Goal: Task Accomplishment & Management: Complete application form

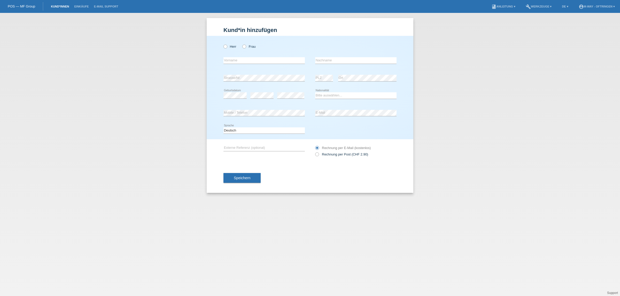
click at [58, 6] on link "Kund*innen" at bounding box center [59, 6] width 23 height 3
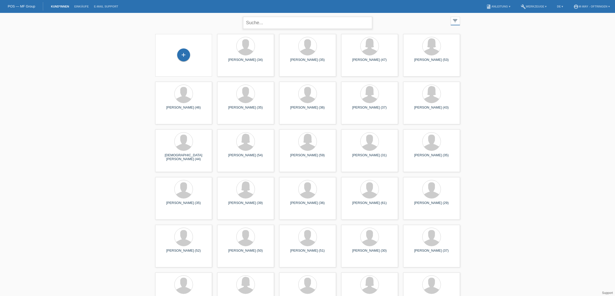
click at [291, 24] on input "text" at bounding box center [307, 23] width 129 height 12
type input "tsolis"
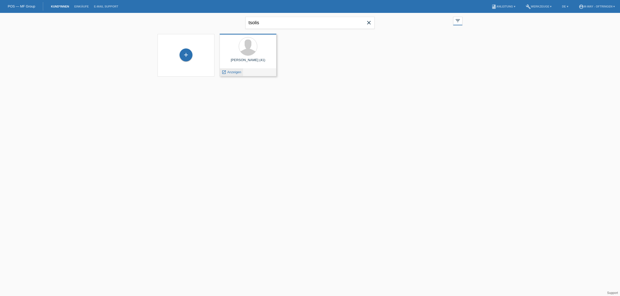
click at [237, 71] on span "Anzeigen" at bounding box center [234, 72] width 14 height 4
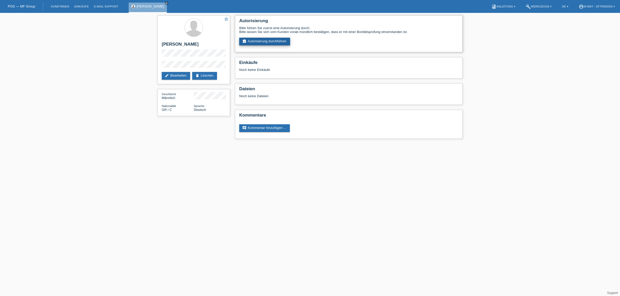
click at [256, 41] on link "assignment_turned_in Autorisierung durchführen" at bounding box center [264, 42] width 51 height 8
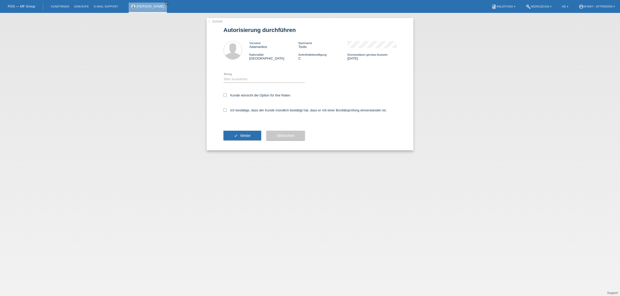
click at [249, 73] on div "Bitte auswählen CHF 1.00 - CHF 499.00 CHF 500.00 - CHF 1'999.00 CHF 2'000.00 - …" at bounding box center [263, 80] width 81 height 18
click at [247, 76] on select "Bitte auswählen CHF 1.00 - CHF 499.00 CHF 500.00 - CHF 1'999.00 CHF 2'000.00 - …" at bounding box center [263, 79] width 81 height 6
select select "3"
click at [223, 76] on select "Bitte auswählen CHF 1.00 - CHF 499.00 CHF 500.00 - CHF 1'999.00 CHF 2'000.00 - …" at bounding box center [263, 79] width 81 height 6
click at [226, 94] on icon at bounding box center [224, 94] width 3 height 3
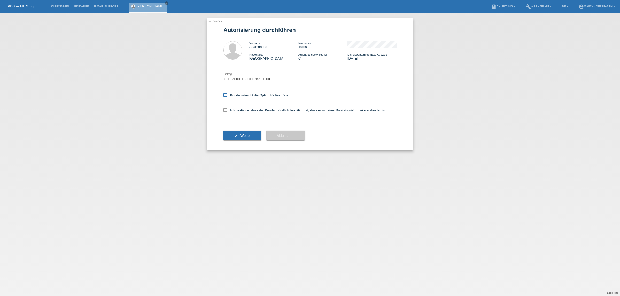
click at [226, 94] on input "Kunde wünscht die Option für fixe Raten" at bounding box center [224, 94] width 3 height 3
checkbox input "true"
click at [226, 110] on icon at bounding box center [224, 109] width 3 height 3
click at [226, 110] on input "Ich bestätige, dass der Kunde mündlich bestätigt hat, dass er mit einer Bonität…" at bounding box center [224, 109] width 3 height 3
checkbox input "true"
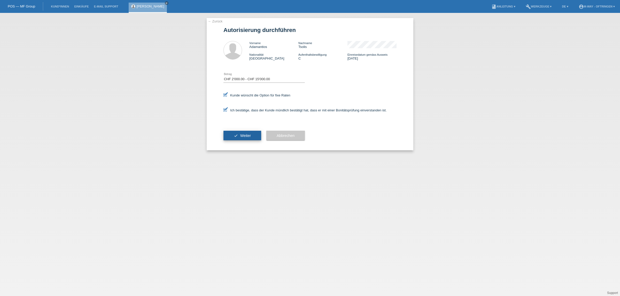
click at [231, 134] on button "check Weiter" at bounding box center [242, 136] width 38 height 10
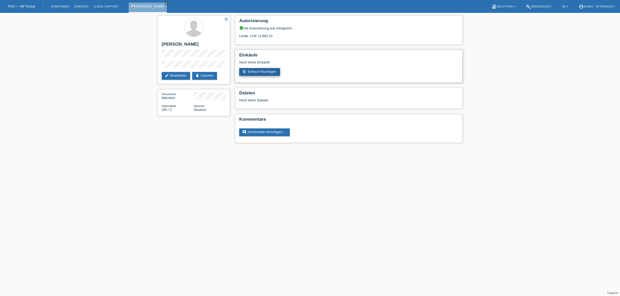
click at [256, 70] on link "add_shopping_cart Einkauf hinzufügen" at bounding box center [259, 72] width 41 height 8
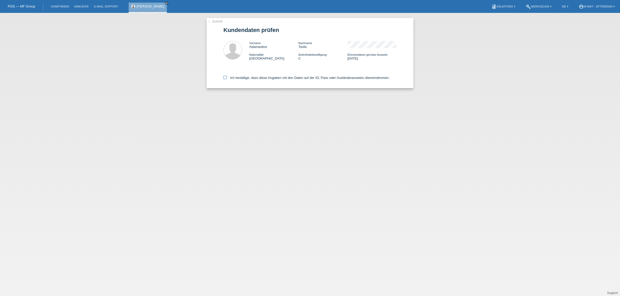
click at [224, 77] on icon at bounding box center [224, 77] width 3 height 3
click at [224, 77] on input "Ich bestätige, dass diese Angaben mit den Daten auf der ID, Pass oder Ausländer…" at bounding box center [224, 77] width 3 height 3
checkbox input "true"
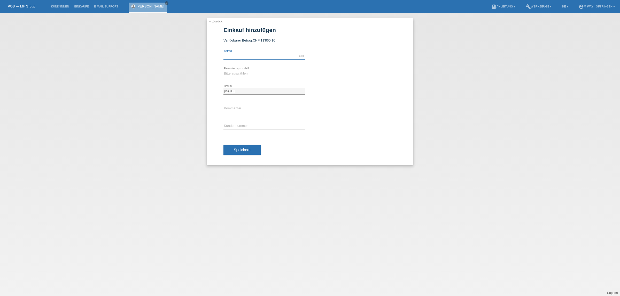
click at [249, 56] on input "text" at bounding box center [263, 56] width 81 height 6
type input "8098.20"
click at [241, 74] on select "Bitte auswählen Fixe Raten Kauf auf Rechnung mit Teilzahlungsoption" at bounding box center [263, 73] width 81 height 6
select select "77"
click at [223, 70] on select "Bitte auswählen Fixe Raten Kauf auf Rechnung mit Teilzahlungsoption" at bounding box center [263, 73] width 81 height 6
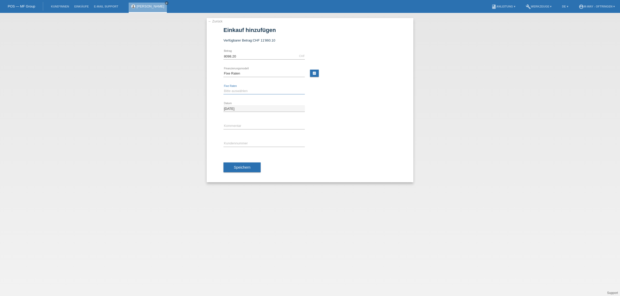
click at [236, 90] on select "Bitte auswählen 4 Raten 5 Raten 6 Raten 7 Raten 8 Raten 9 Raten 10 Raten 11 Rat…" at bounding box center [263, 91] width 81 height 6
select select "202"
click at [223, 88] on select "Bitte auswählen 4 Raten 5 Raten 6 Raten 7 Raten 8 Raten 9 Raten 10 Raten 11 Rat…" at bounding box center [263, 91] width 81 height 6
click at [237, 144] on input "text" at bounding box center [263, 143] width 81 height 6
type input "K194185"
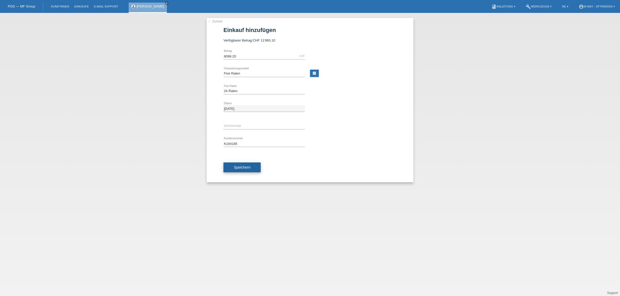
click at [238, 167] on span "Speichern" at bounding box center [242, 168] width 17 height 4
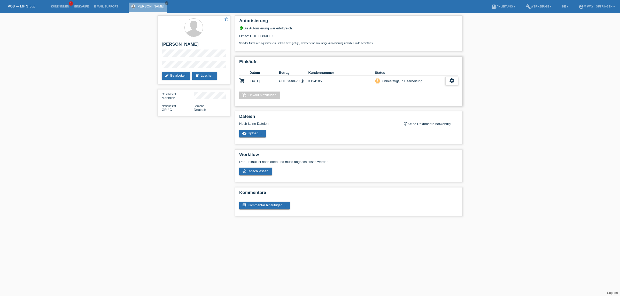
click at [451, 80] on icon "settings" at bounding box center [452, 81] width 6 height 6
click at [416, 101] on span "Abschliessen" at bounding box center [410, 103] width 21 height 6
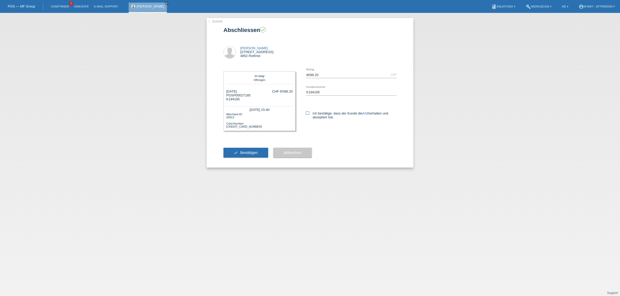
click at [308, 114] on icon at bounding box center [307, 113] width 3 height 3
click at [308, 114] on input "Ich bestätige, dass der Kunde die AGB erhalten und akzeptiert hat." at bounding box center [307, 113] width 3 height 3
checkbox input "true"
click at [261, 152] on button "check Bestätigen" at bounding box center [245, 153] width 45 height 10
